Goal: Task Accomplishment & Management: Manage account settings

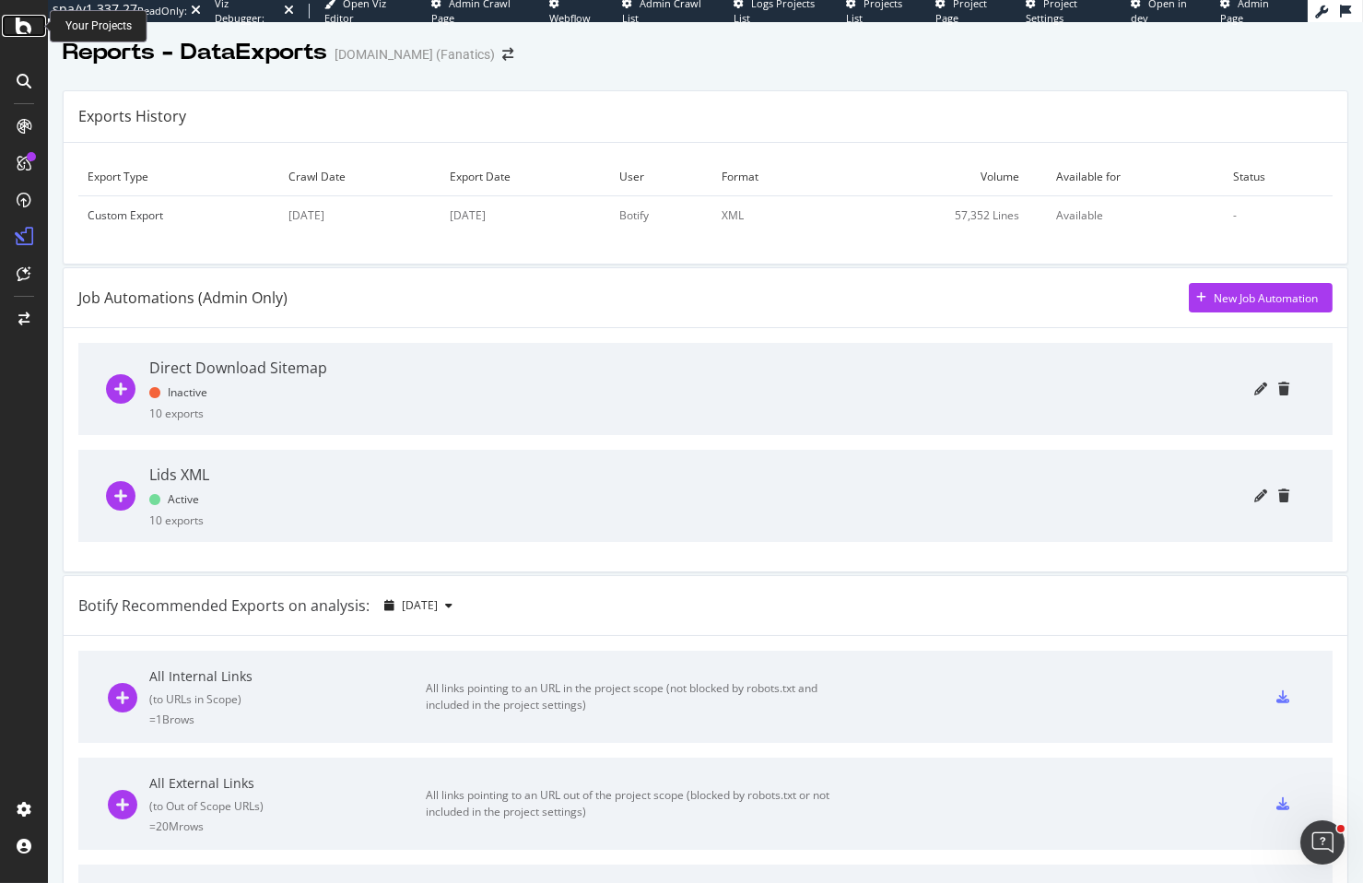
click at [28, 30] on icon at bounding box center [24, 26] width 17 height 22
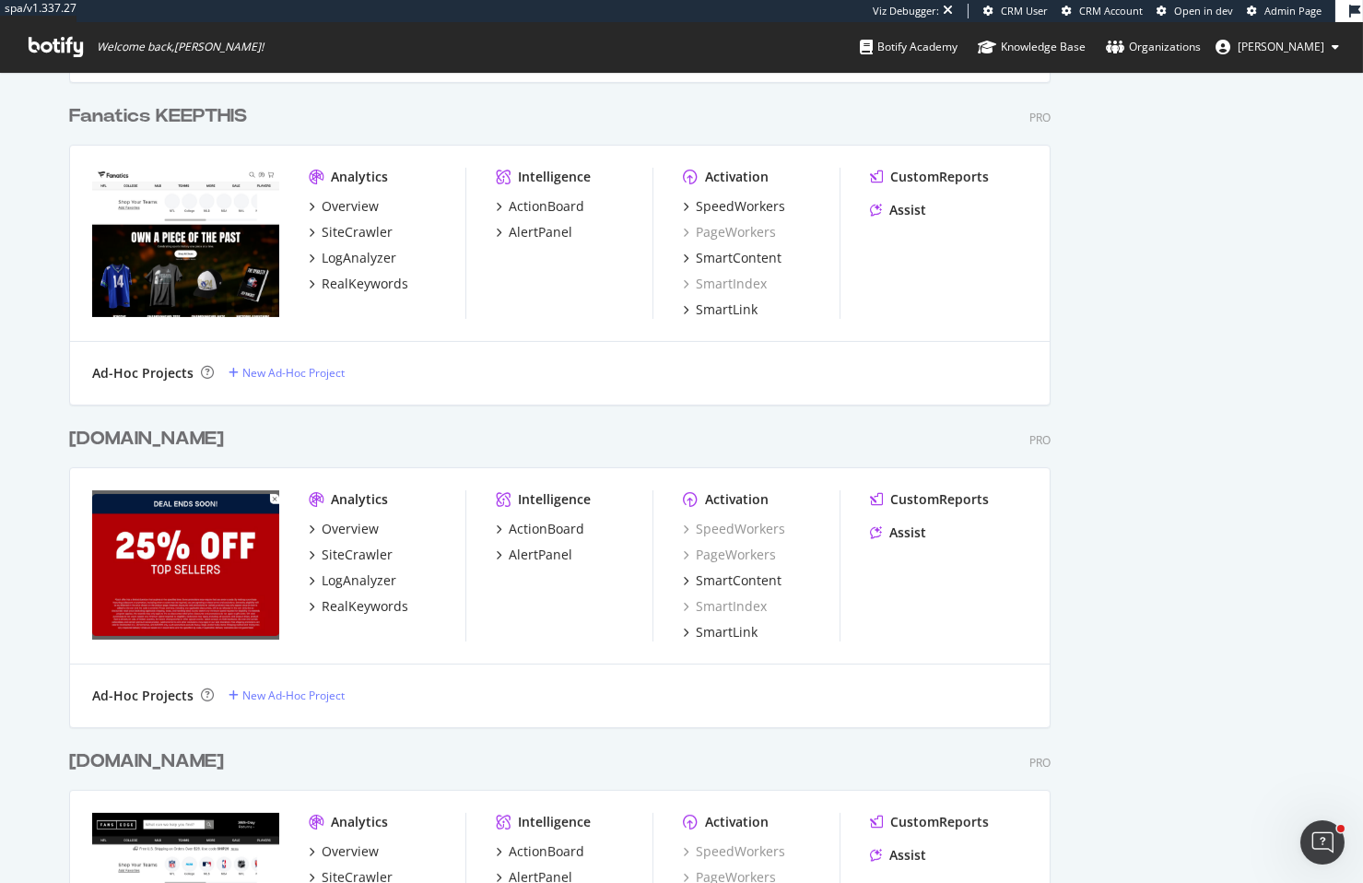
scroll to position [1134, 0]
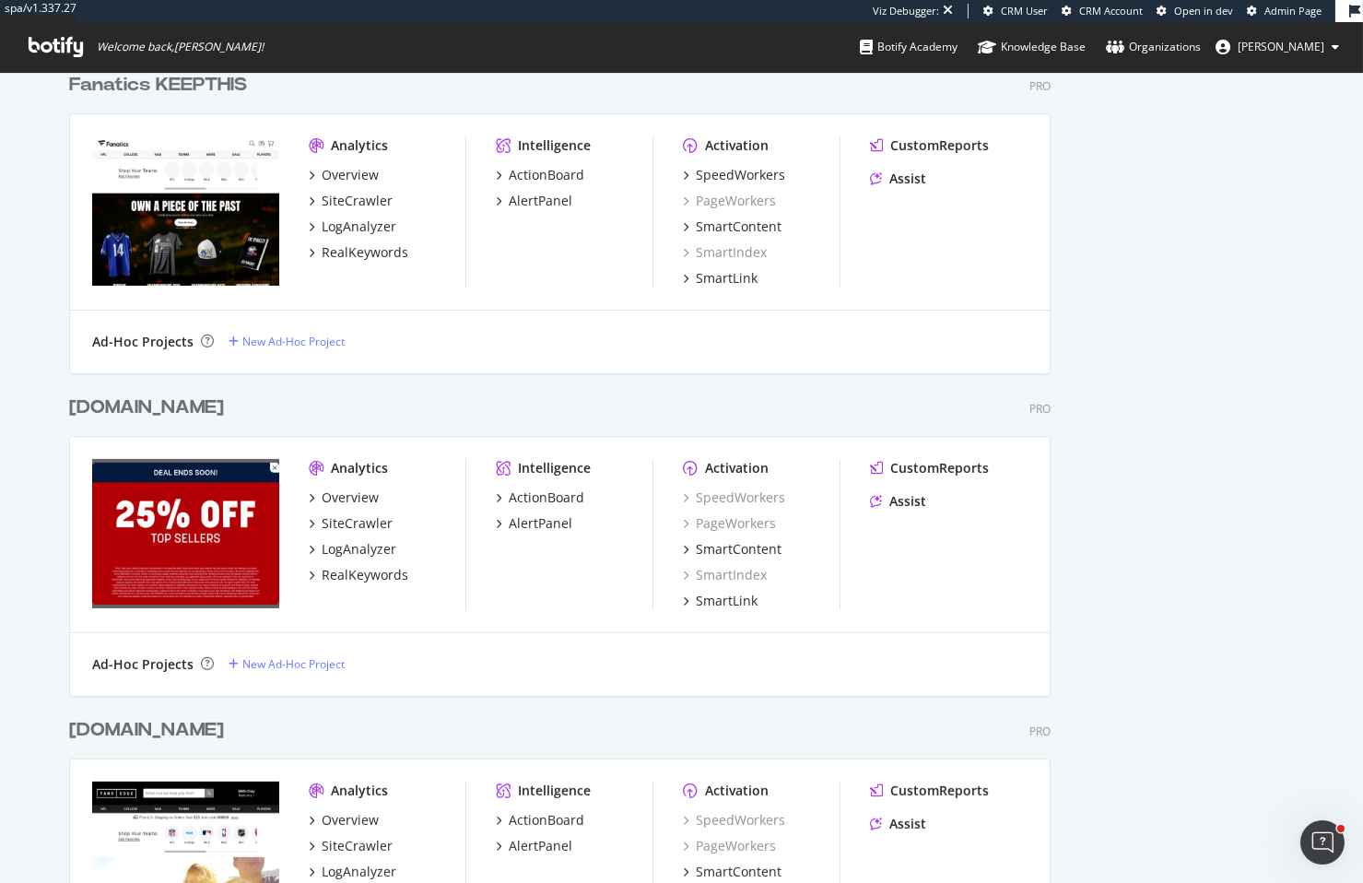
click at [224, 405] on div "[DOMAIN_NAME]" at bounding box center [146, 407] width 155 height 27
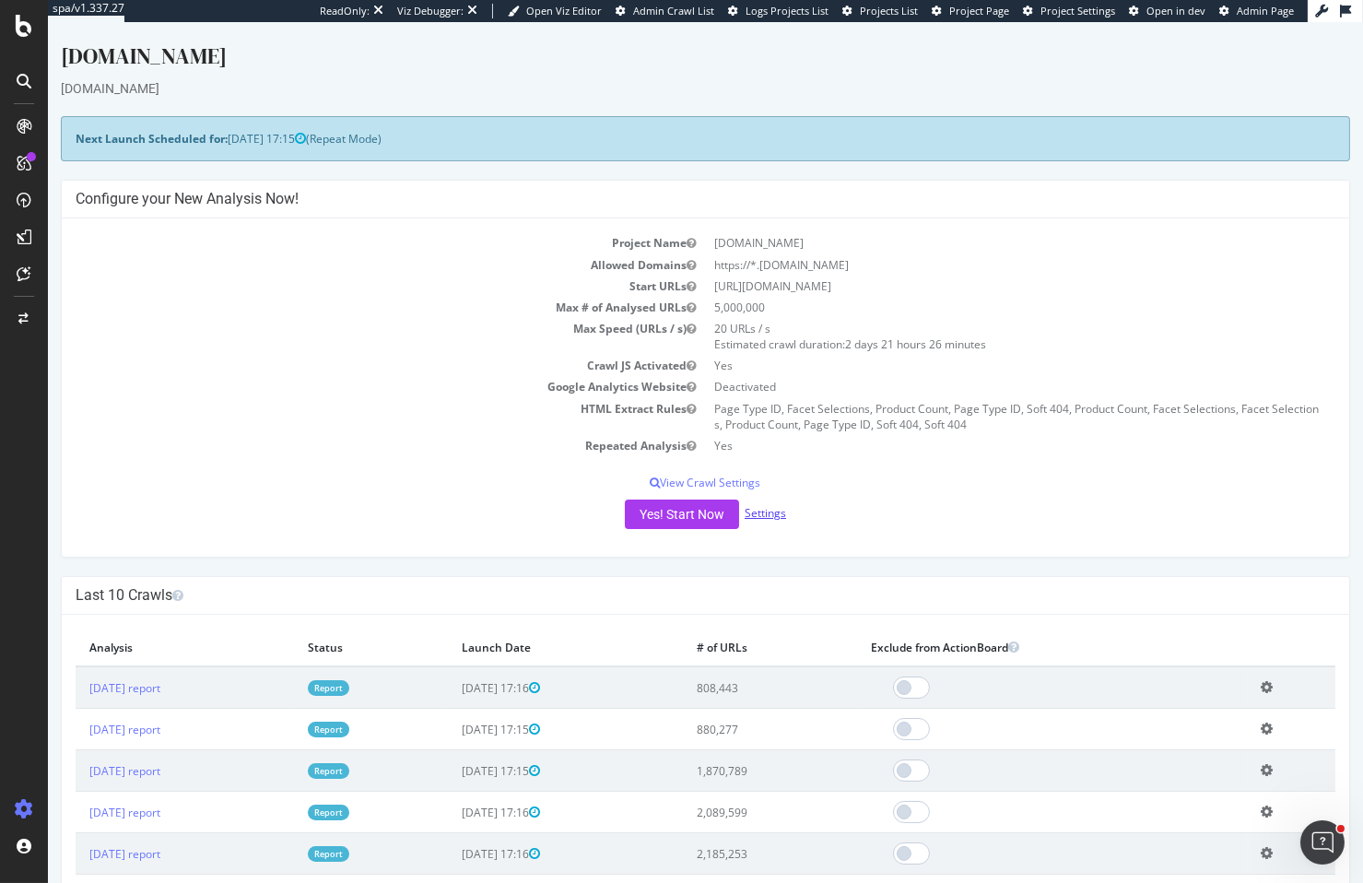
click at [763, 512] on link "Settings" at bounding box center [765, 513] width 41 height 16
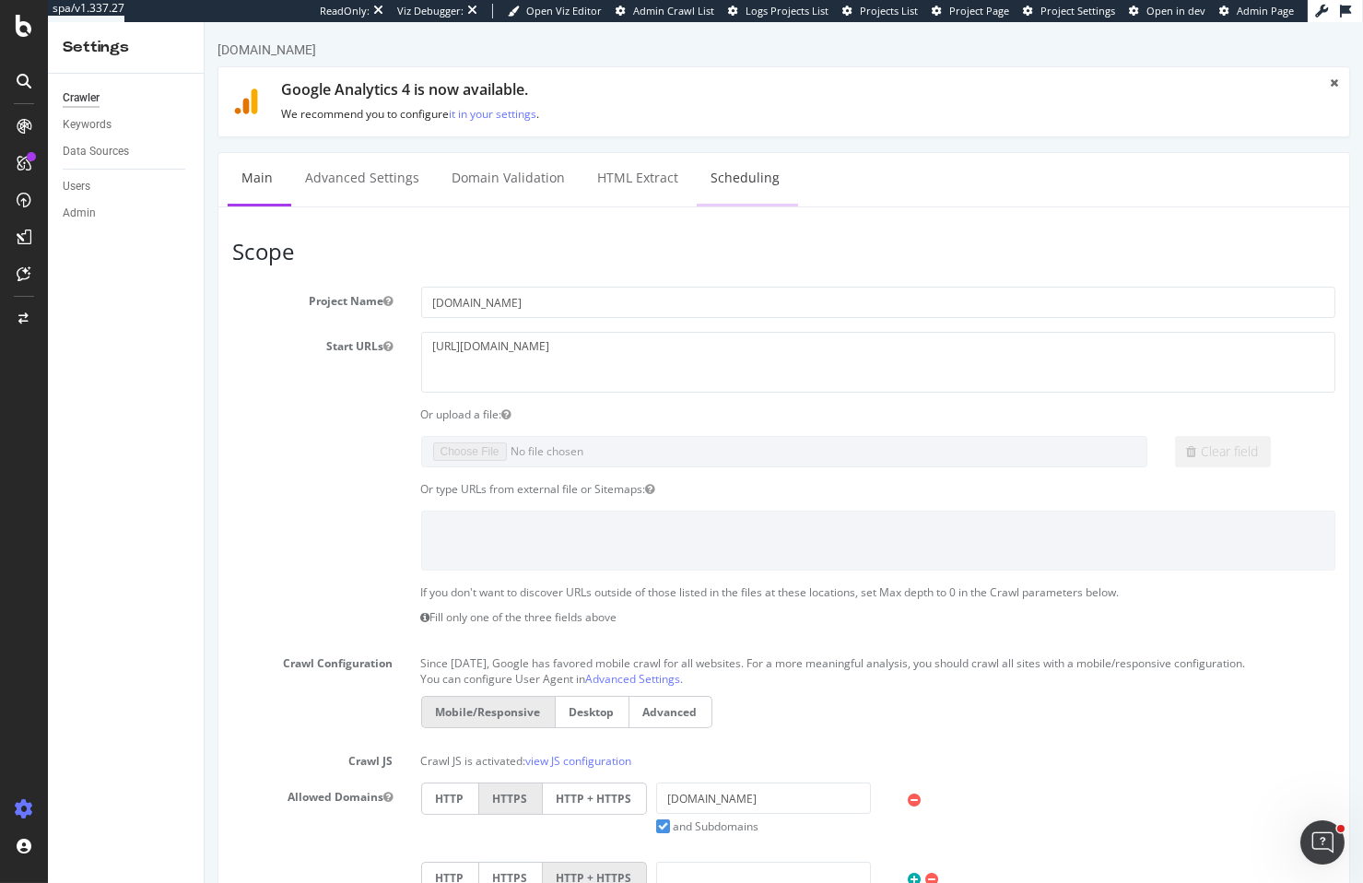
click at [745, 178] on link "Scheduling" at bounding box center [744, 178] width 97 height 51
